Goal: Transaction & Acquisition: Download file/media

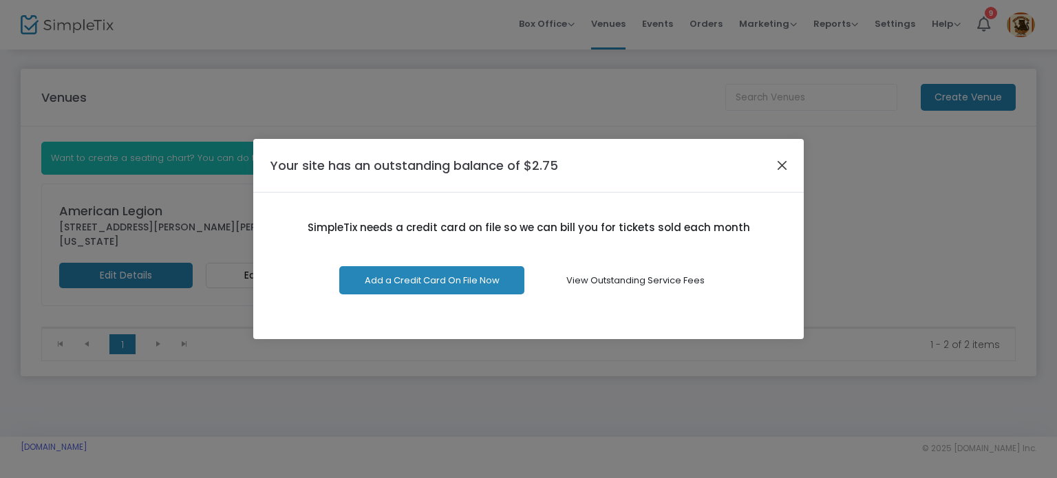
click at [777, 163] on button "Close" at bounding box center [782, 165] width 18 height 18
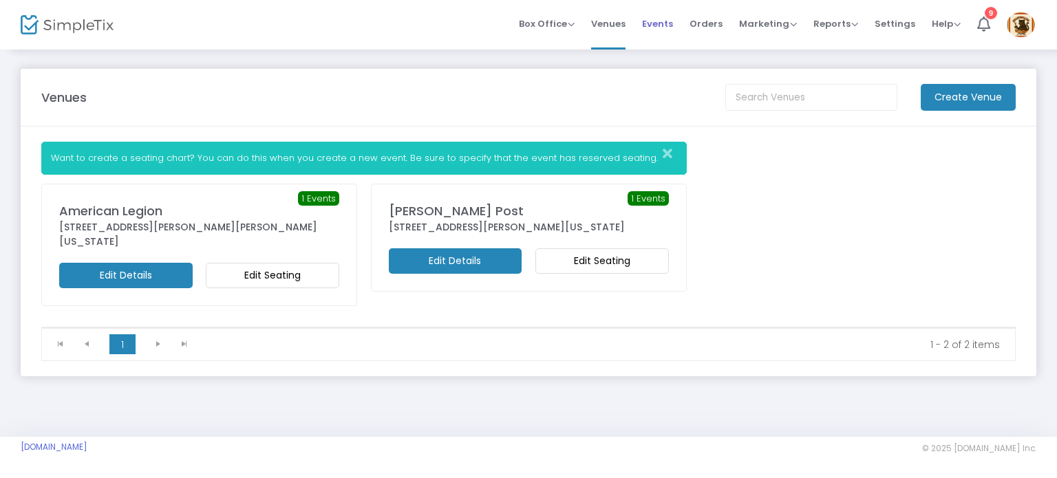
click at [673, 25] on span "Events" at bounding box center [657, 23] width 31 height 35
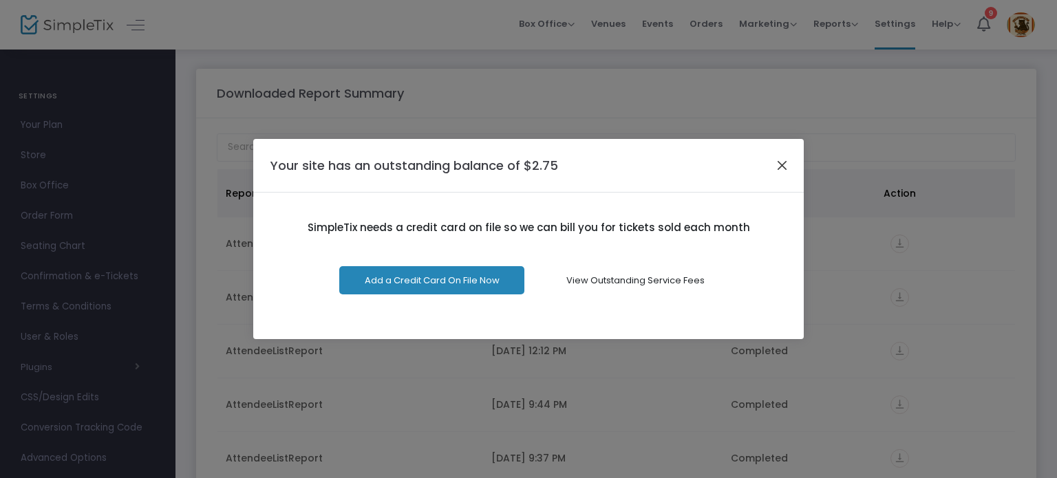
click at [777, 169] on button "Close" at bounding box center [782, 165] width 18 height 18
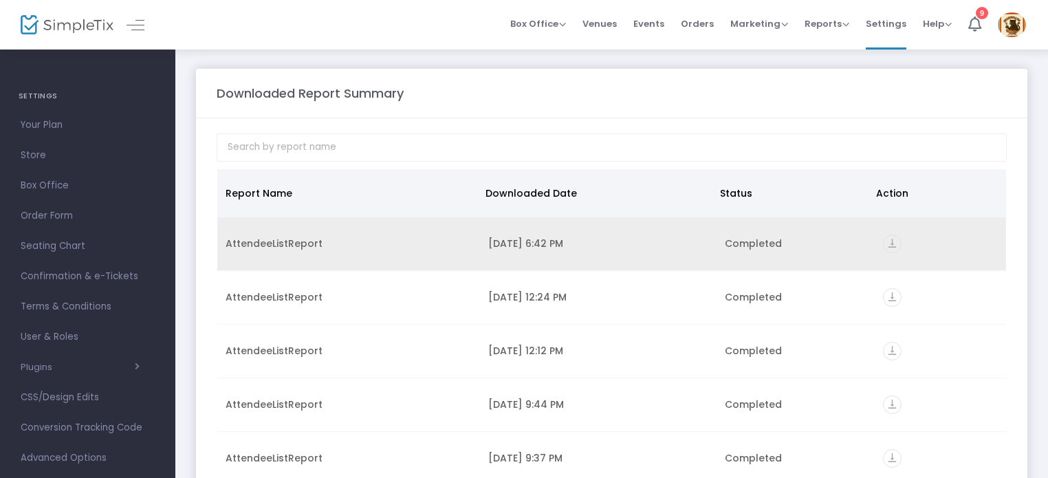
click at [886, 242] on icon "vertical_align_bottom" at bounding box center [892, 244] width 19 height 19
click at [886, 241] on icon "vertical_align_bottom" at bounding box center [892, 244] width 19 height 19
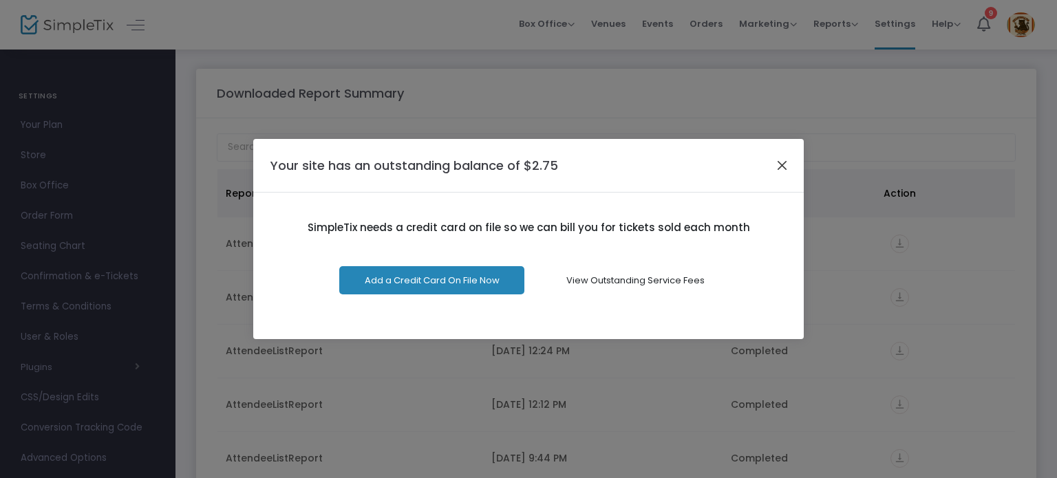
click at [774, 167] on button "Close" at bounding box center [782, 165] width 18 height 18
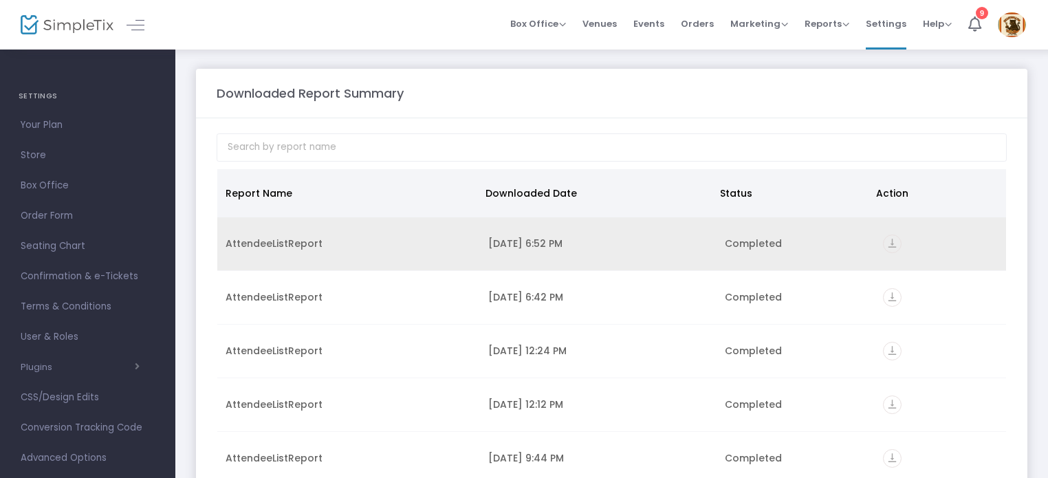
click at [888, 243] on icon "vertical_align_bottom" at bounding box center [892, 244] width 19 height 19
